Goal: Task Accomplishment & Management: Use online tool/utility

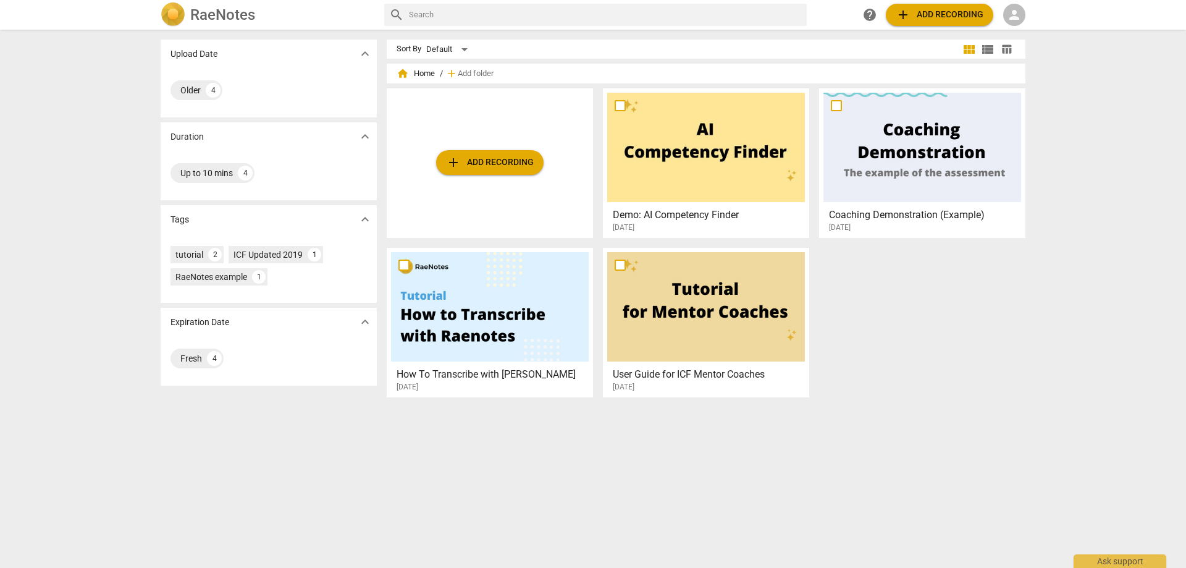
click at [925, 15] on span "add Add recording" at bounding box center [940, 14] width 88 height 15
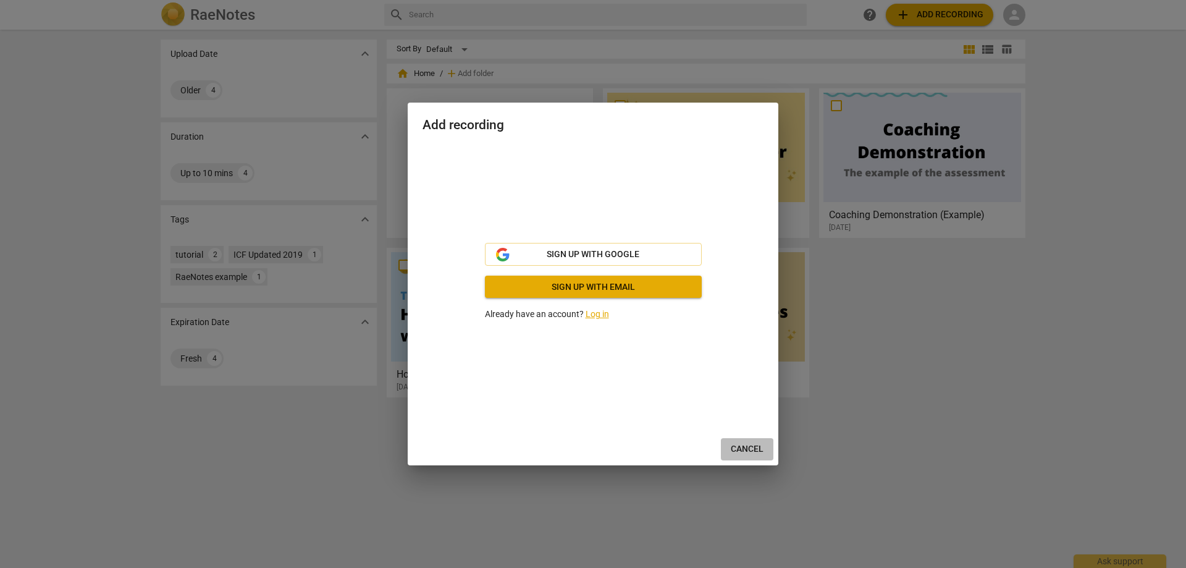
drag, startPoint x: 734, startPoint y: 447, endPoint x: 805, endPoint y: 400, distance: 85.7
click at [734, 447] on span "Cancel" at bounding box center [747, 449] width 33 height 12
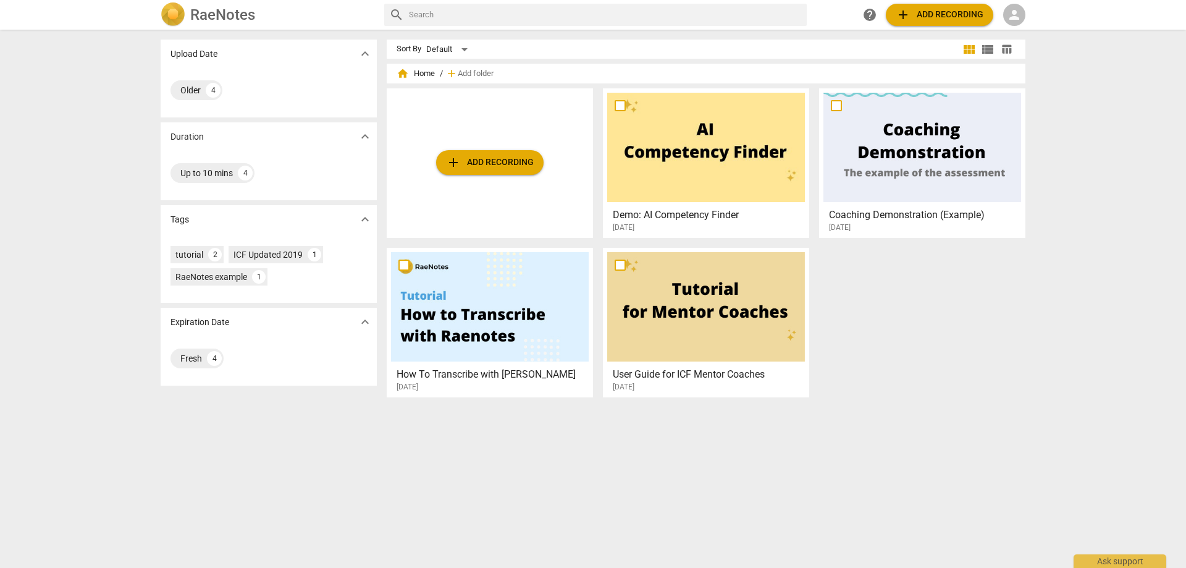
click at [1019, 12] on span "person" at bounding box center [1014, 14] width 15 height 15
click at [1021, 32] on li "Login" at bounding box center [1026, 30] width 44 height 30
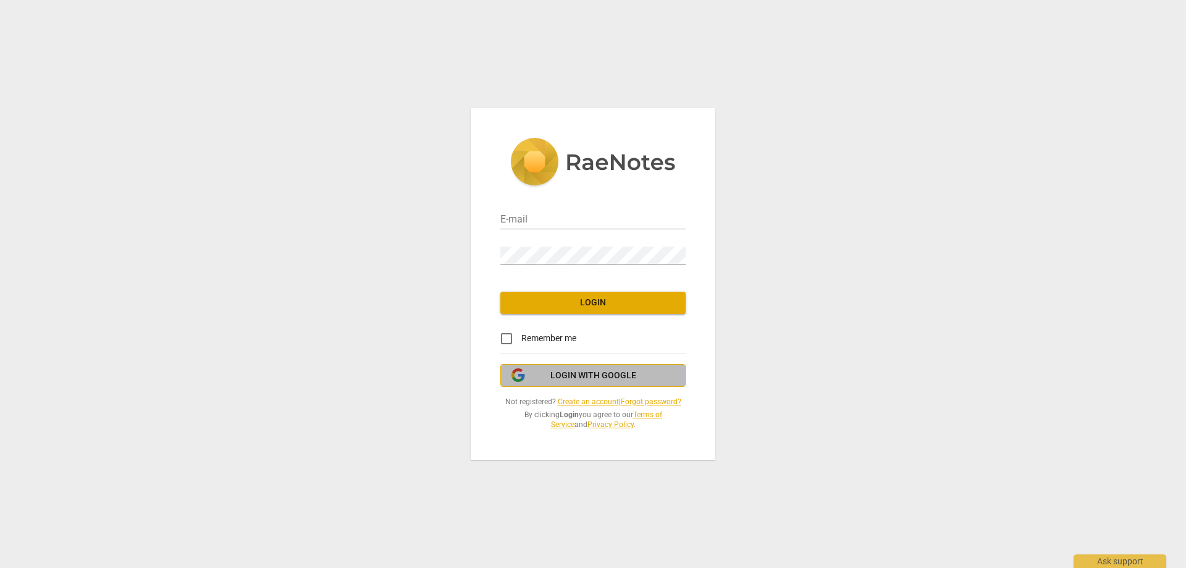
click at [556, 373] on span "Login with Google" at bounding box center [594, 376] width 86 height 12
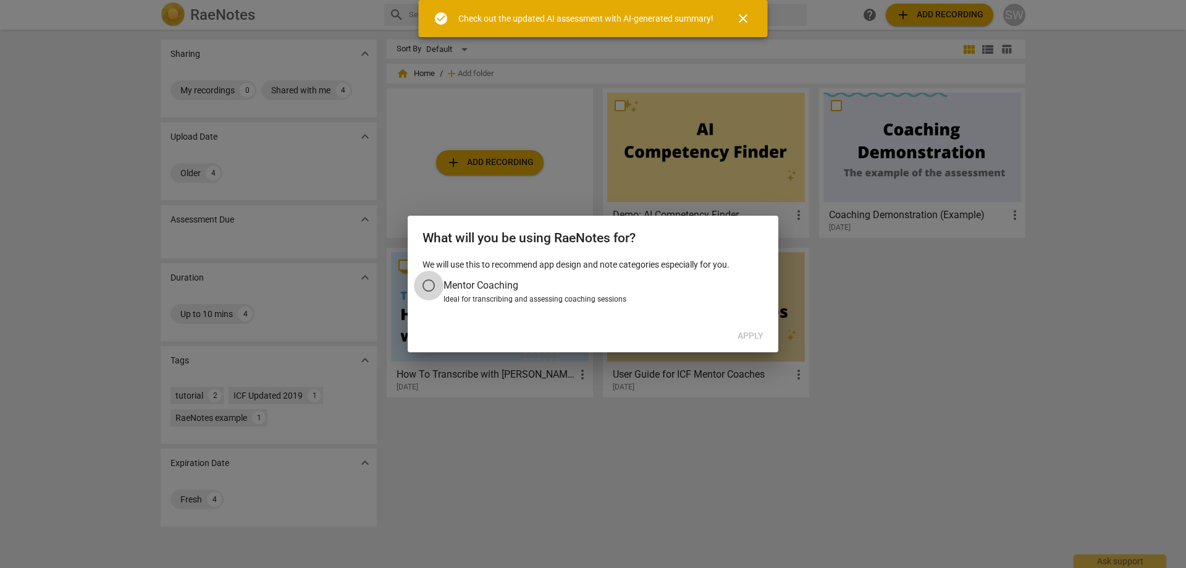
click at [429, 284] on input "Mentor Coaching" at bounding box center [429, 286] width 30 height 30
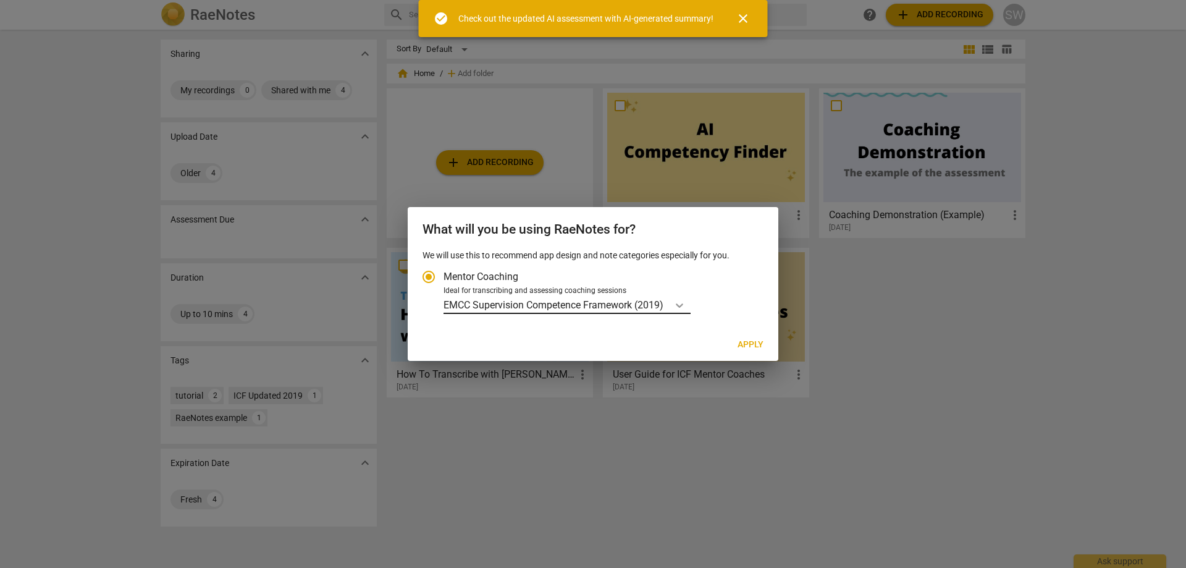
click at [682, 311] on icon "Account type" at bounding box center [680, 305] width 12 height 12
click at [0, 0] on input "Ideal for transcribing and assessing coaching sessions EMCC Supervision Compete…" at bounding box center [0, 0] width 0 height 0
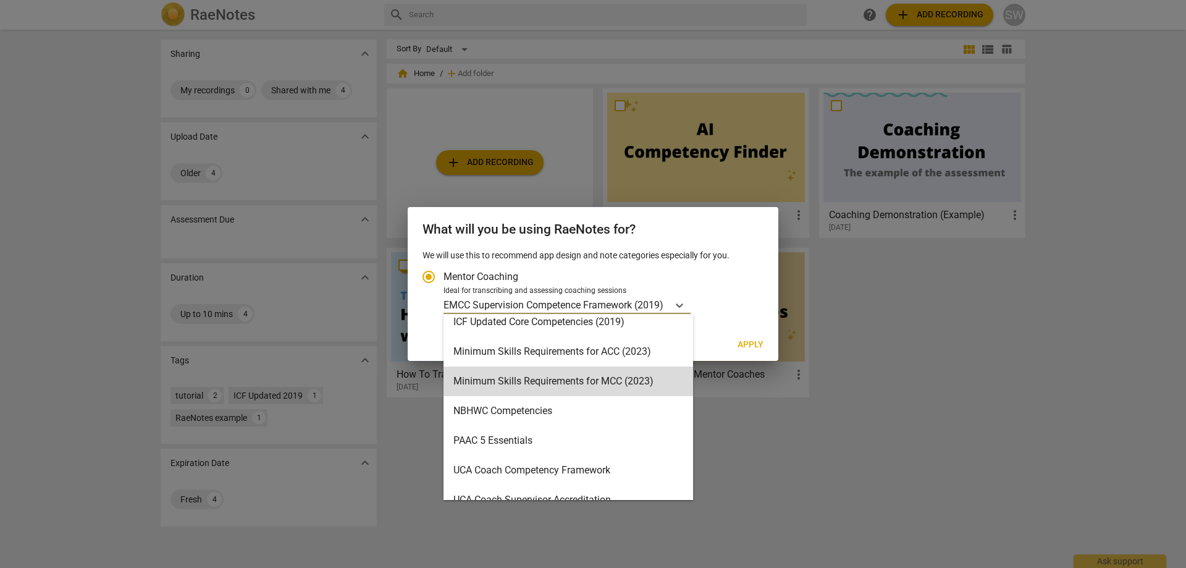
scroll to position [264, 0]
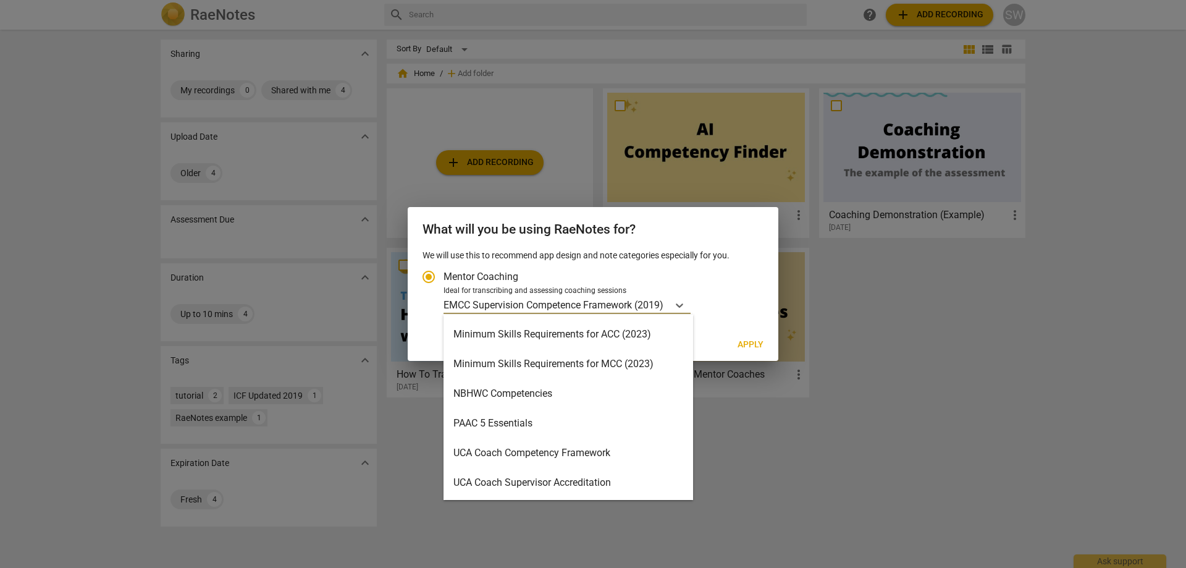
click at [596, 418] on div "PAAC 5 Essentials" at bounding box center [569, 423] width 250 height 30
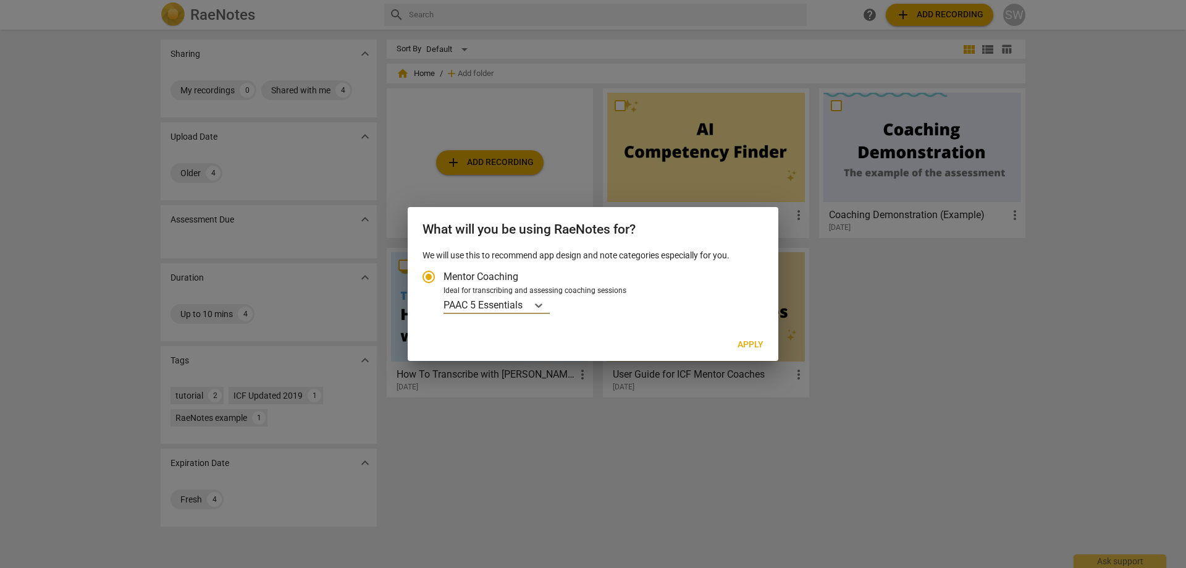
click at [750, 345] on span "Apply" at bounding box center [751, 345] width 26 height 12
radio input "false"
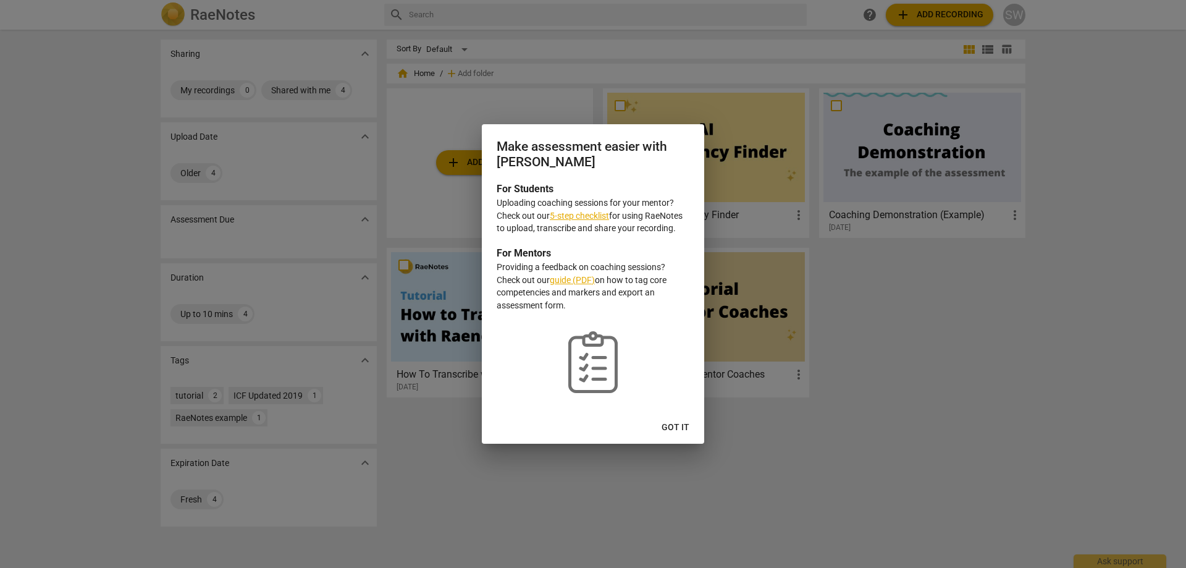
click at [582, 214] on link "5-step checklist" at bounding box center [579, 216] width 59 height 10
